Goal: Task Accomplishment & Management: Use online tool/utility

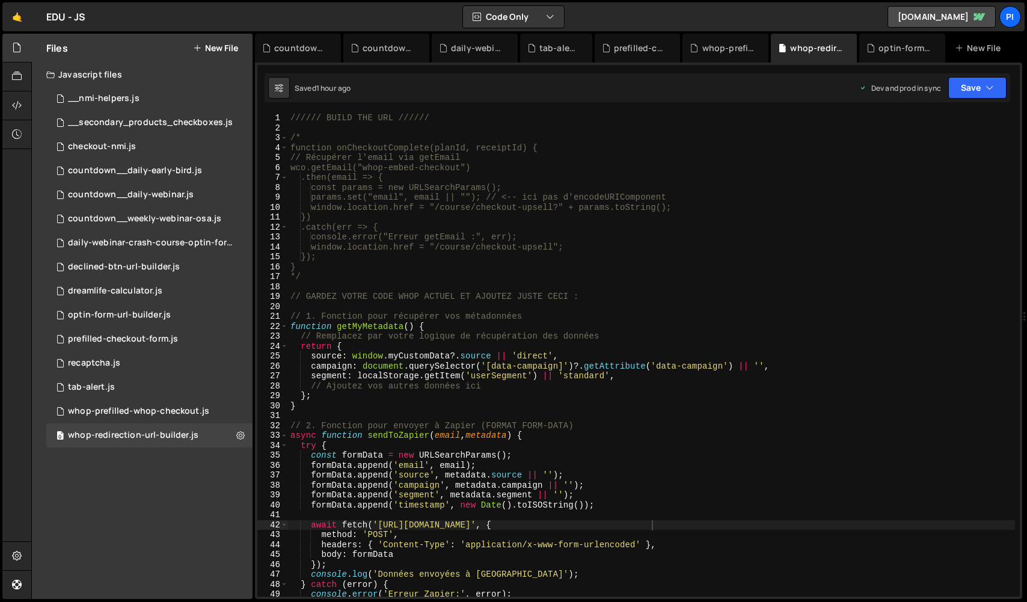
type textarea "*/"
drag, startPoint x: 304, startPoint y: 279, endPoint x: 287, endPoint y: 279, distance: 17.4
click at [287, 279] on div "*/ 1 2 3 4 5 6 7 8 9 10 11 12 13 14 15 16 17 18 19 20 21 22 23 24 25 26 27 28 2…" at bounding box center [638, 354] width 762 height 483
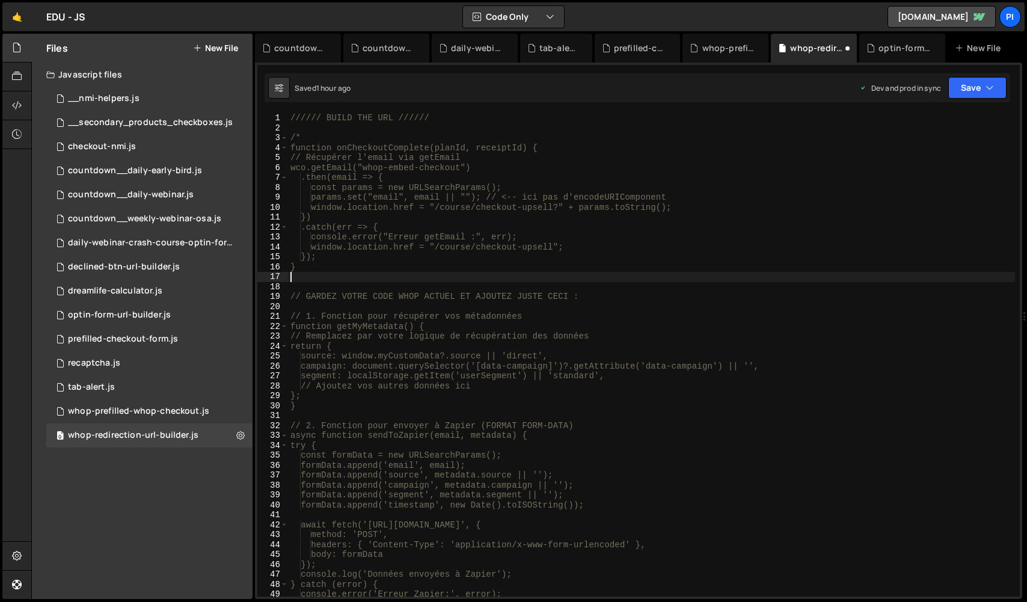
click at [314, 142] on div "////// BUILD THE URL ////// /* function onCheckoutComplete(planId, receiptId) {…" at bounding box center [651, 364] width 727 height 503
type textarea "/"
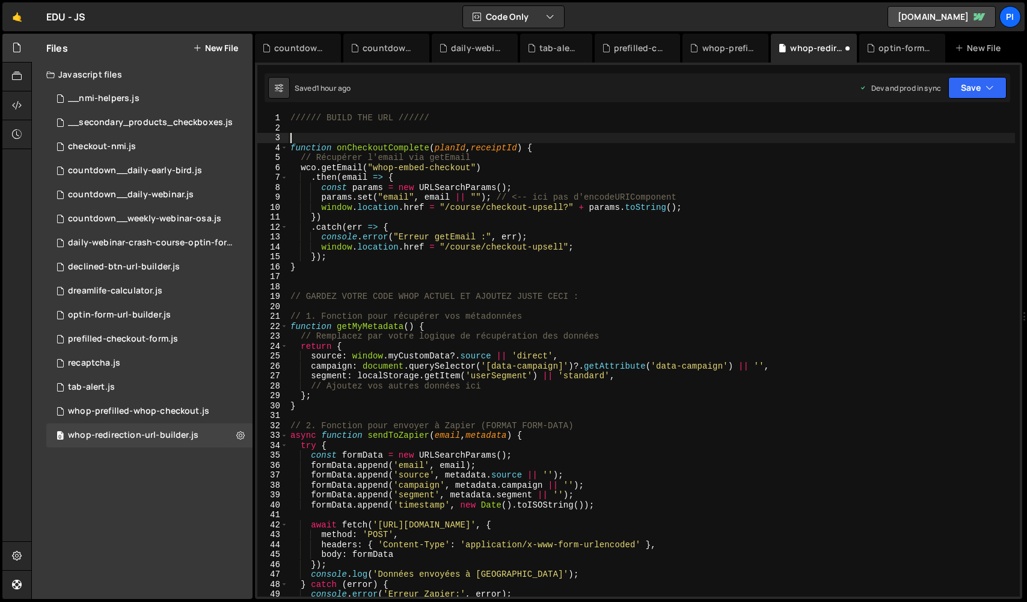
click at [327, 284] on div "////// BUILD THE URL ////// function onCheckoutComplete ( planId , receiptId ) …" at bounding box center [651, 364] width 727 height 503
type textarea "/*"
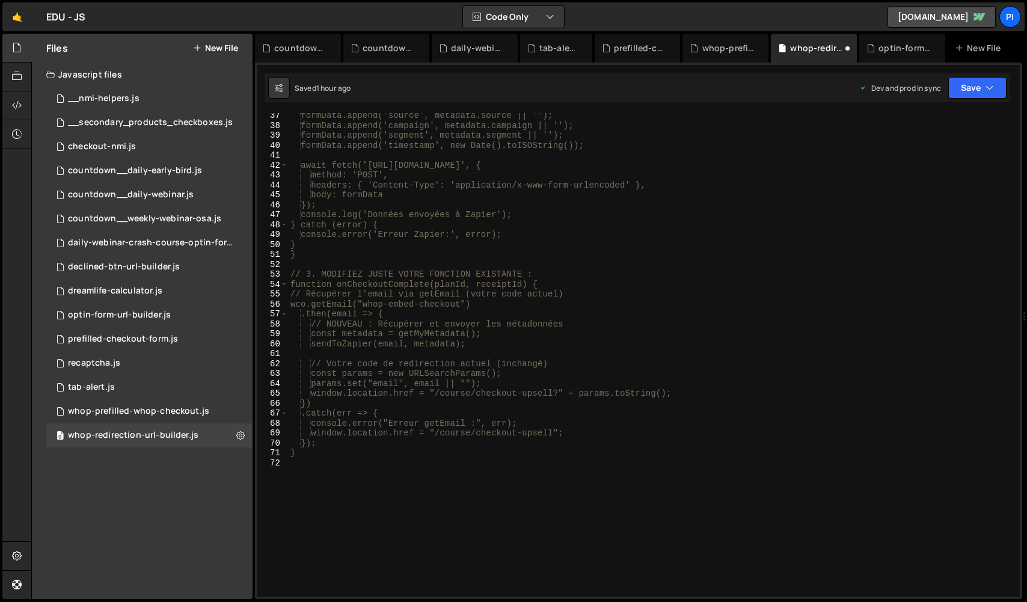
scroll to position [392, 0]
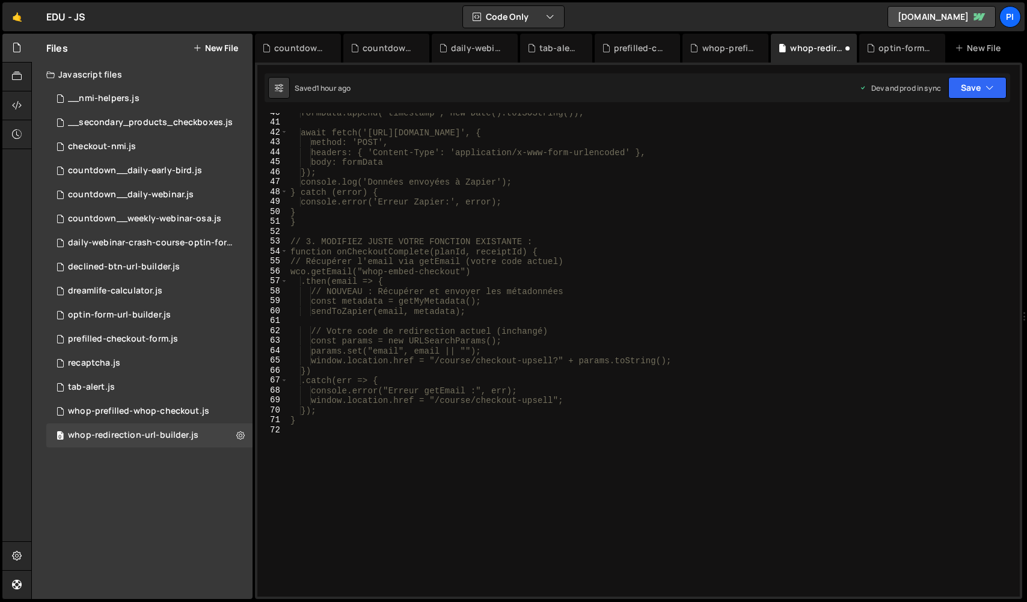
click at [337, 461] on div "formData.append('timestamp', new Date().toISOString()); await fetch('[URL][DOMA…" at bounding box center [651, 359] width 727 height 503
type textarea "*/"
click at [977, 97] on button "Save" at bounding box center [977, 88] width 58 height 22
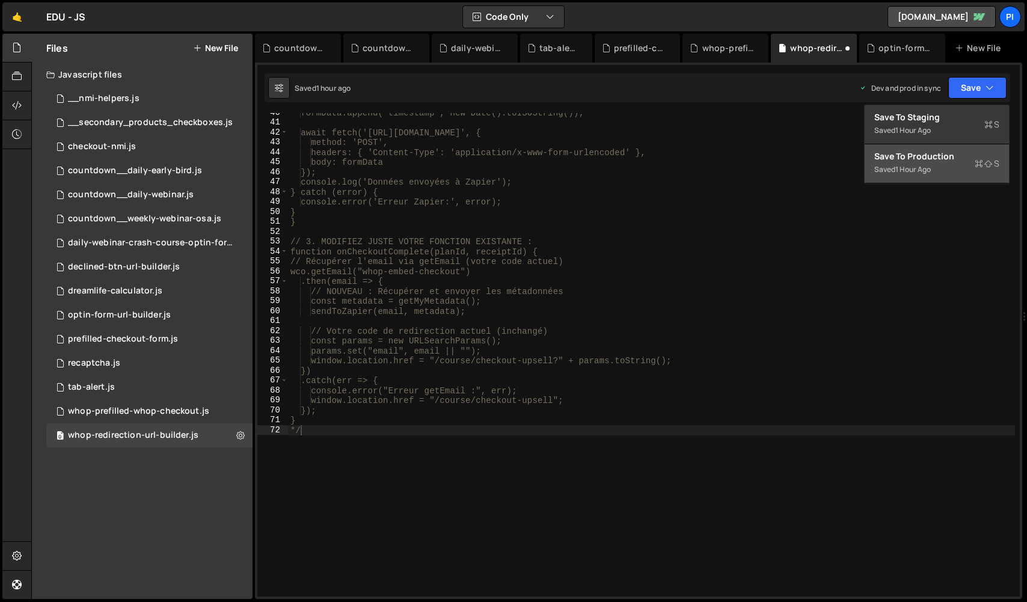
click at [944, 163] on button "Save to Production S Saved 1 hour ago" at bounding box center [936, 163] width 144 height 39
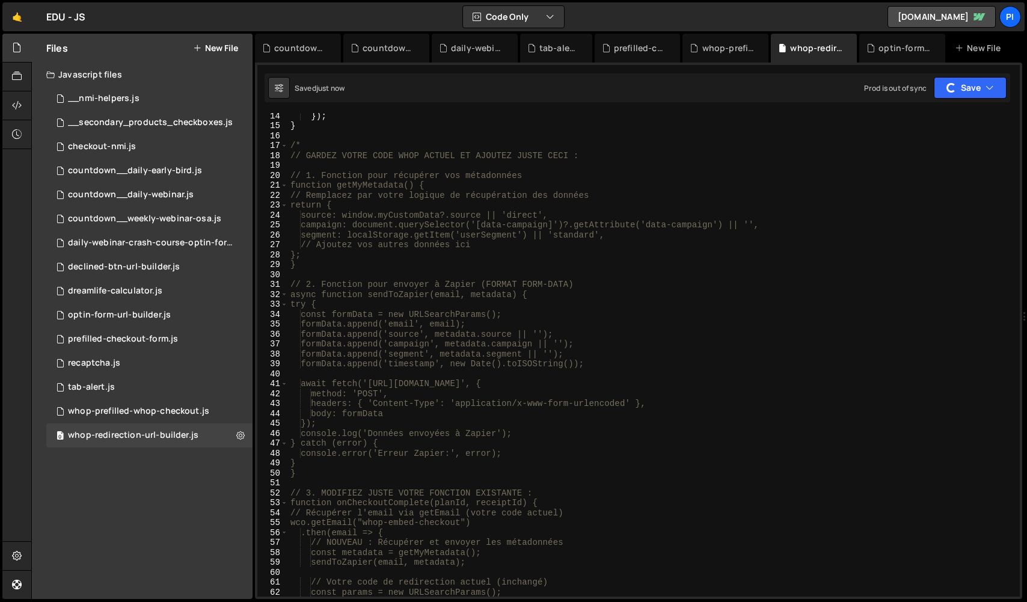
scroll to position [0, 0]
